Goal: Task Accomplishment & Management: Manage account settings

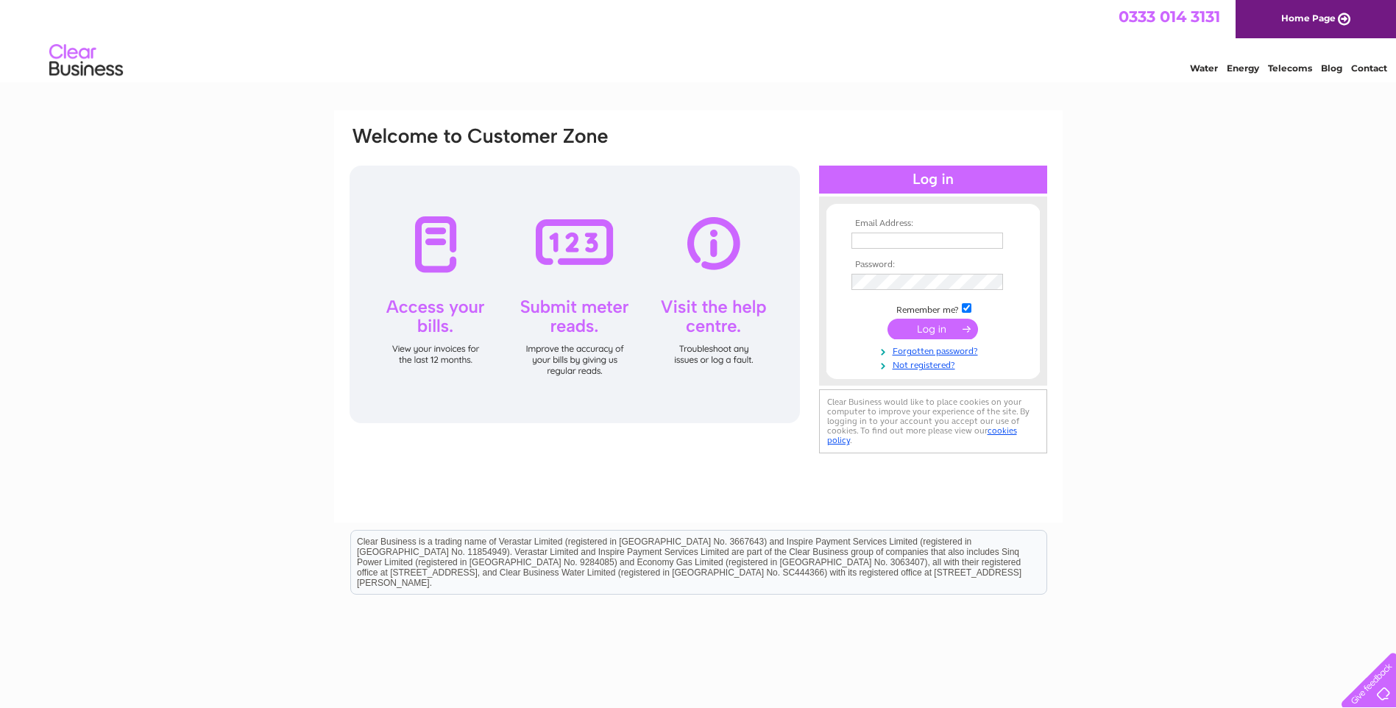
click at [859, 238] on input "text" at bounding box center [927, 241] width 152 height 16
type input "accounts@mainsofdrum.co.uk"
click at [917, 326] on input "submit" at bounding box center [932, 329] width 91 height 21
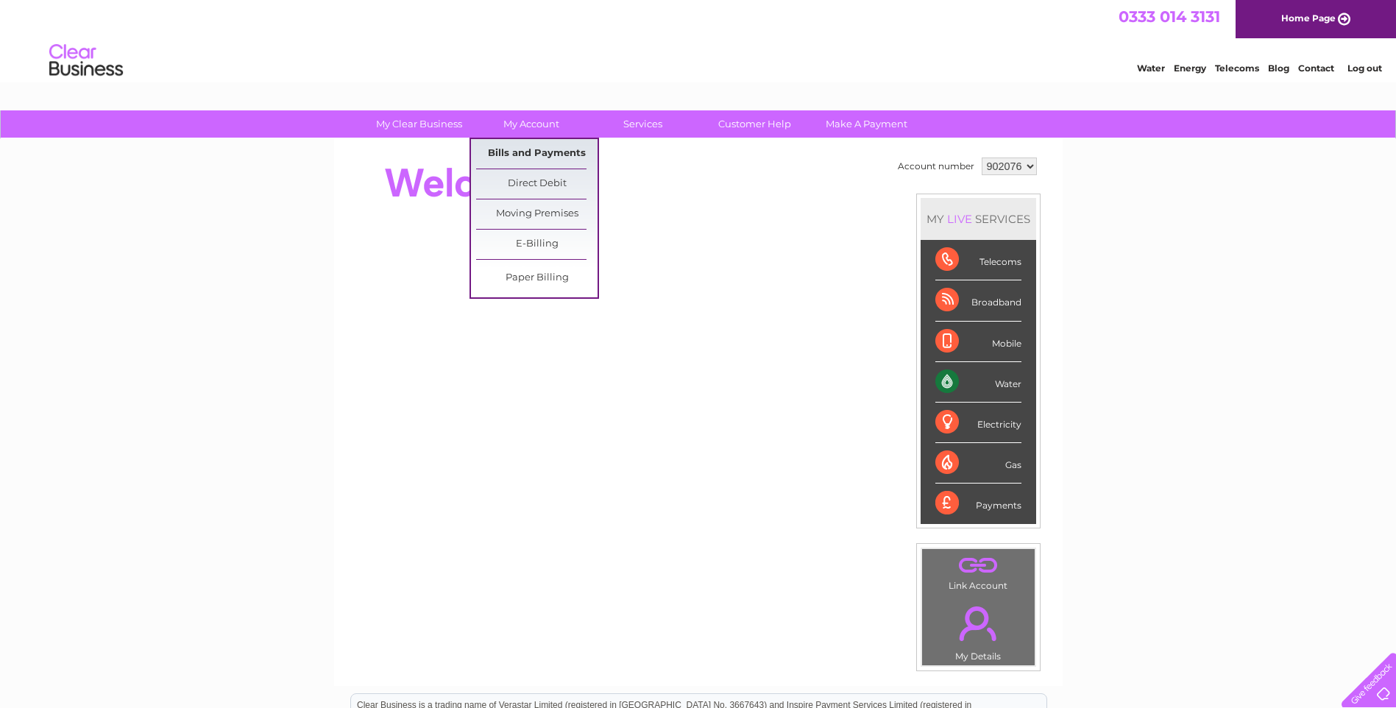
click at [536, 153] on link "Bills and Payments" at bounding box center [536, 153] width 121 height 29
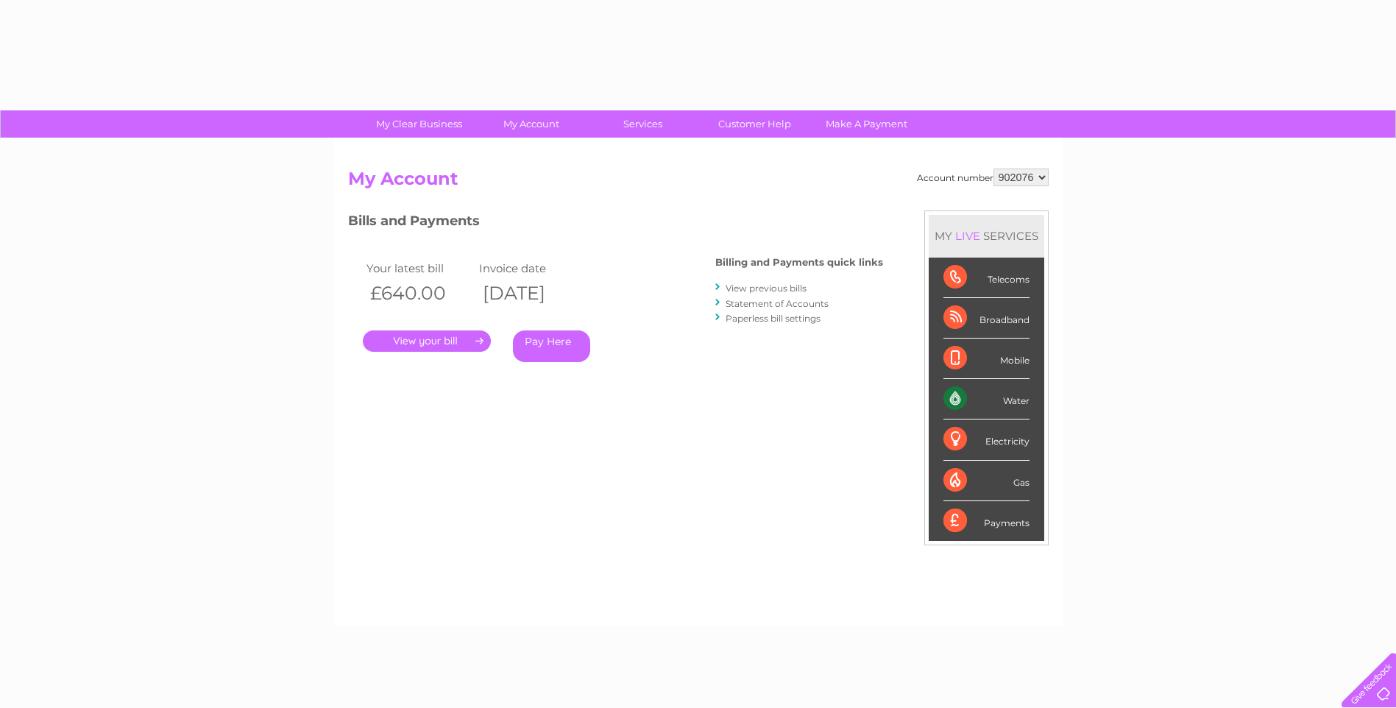
click at [548, 152] on div "Account number 902076 My Account MY LIVE SERVICES Telecoms Broadband Mobile Wat…" at bounding box center [698, 382] width 728 height 487
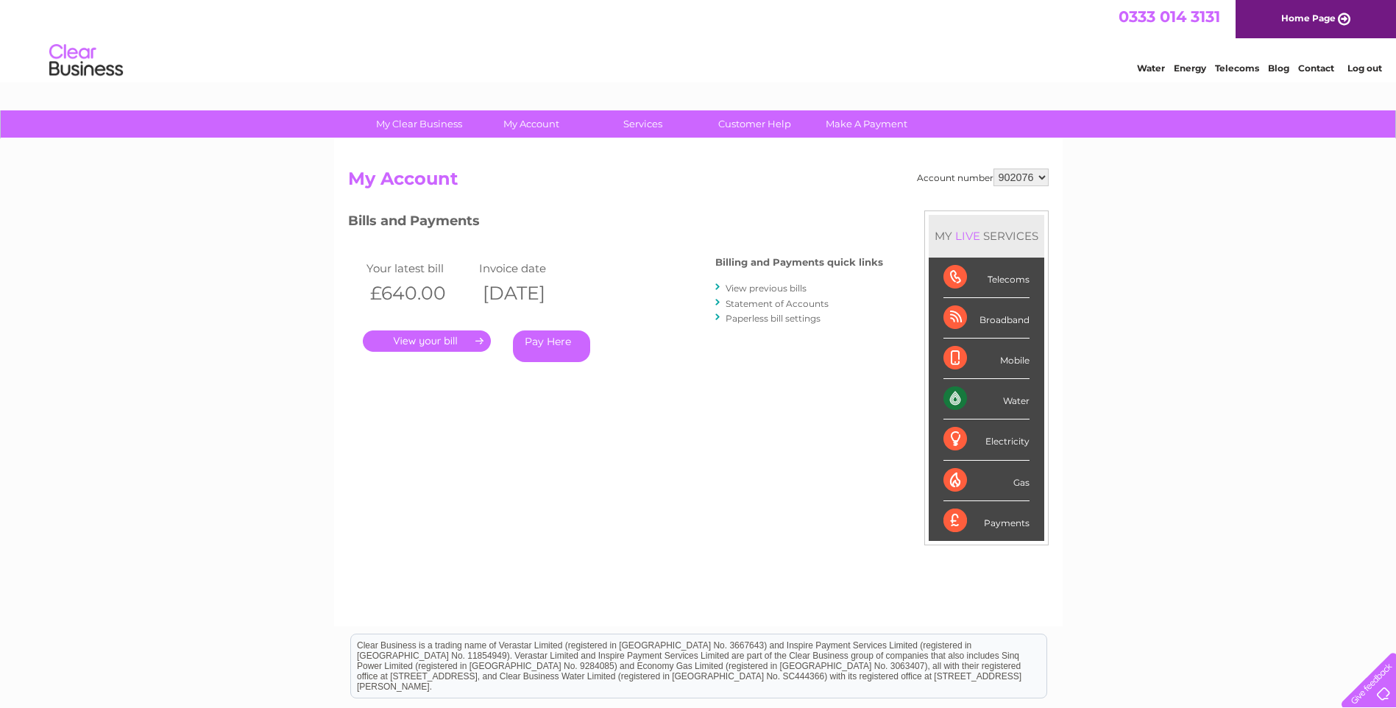
click at [437, 339] on link "." at bounding box center [427, 340] width 128 height 21
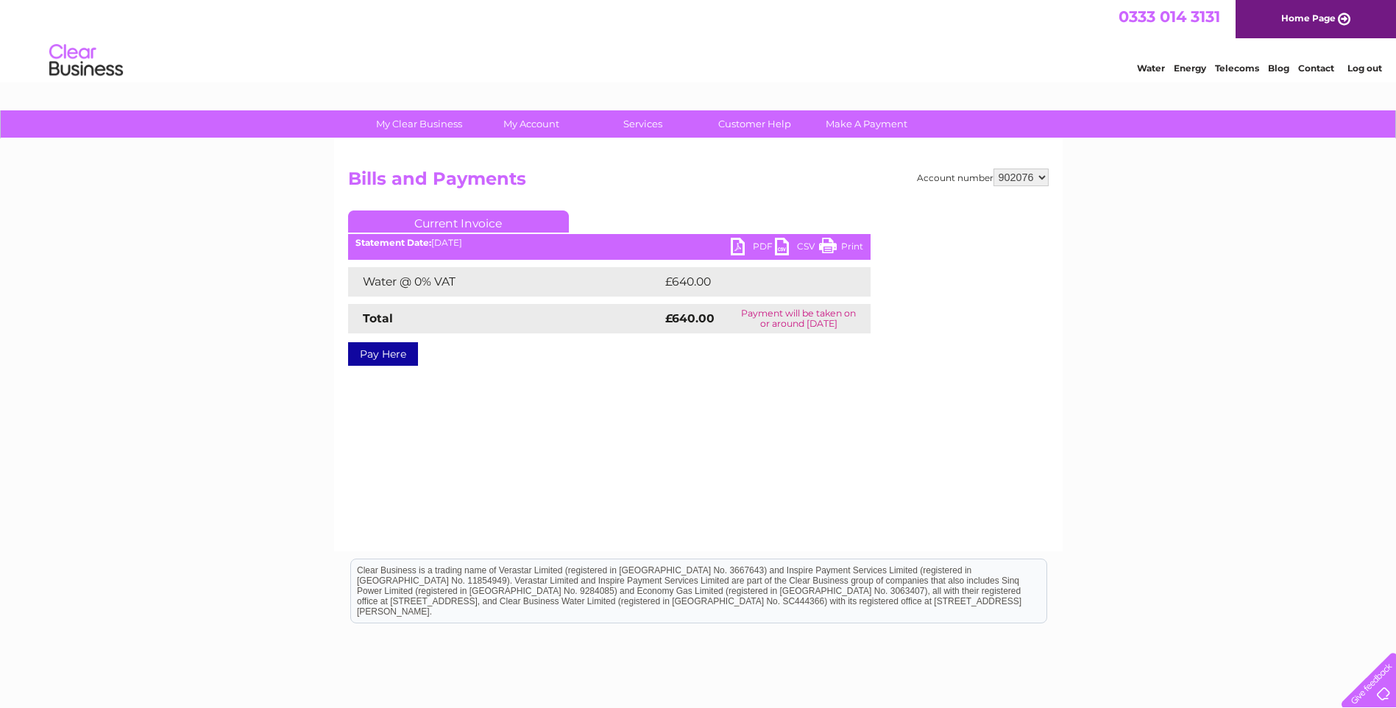
click at [740, 244] on link "PDF" at bounding box center [753, 248] width 44 height 21
